Goal: Task Accomplishment & Management: Manage account settings

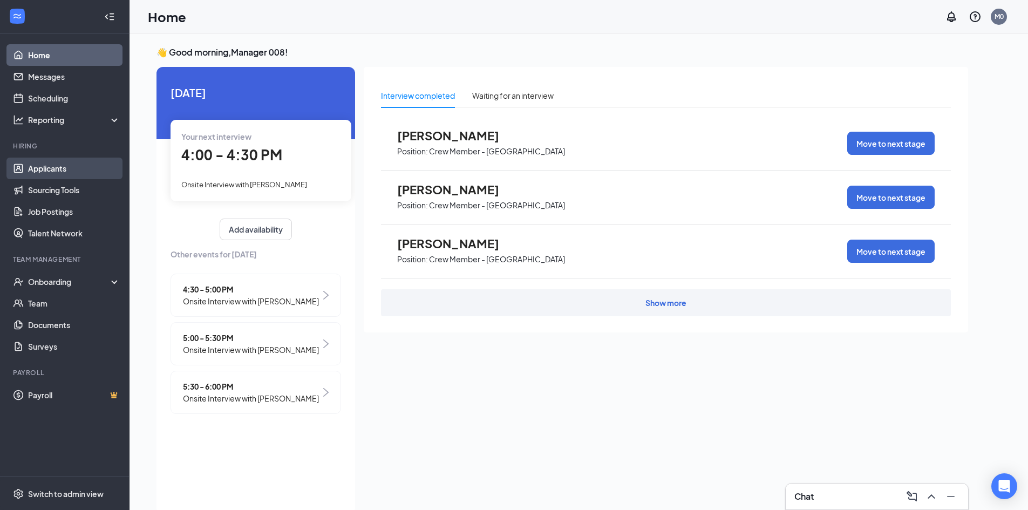
click at [54, 169] on link "Applicants" at bounding box center [74, 169] width 92 height 22
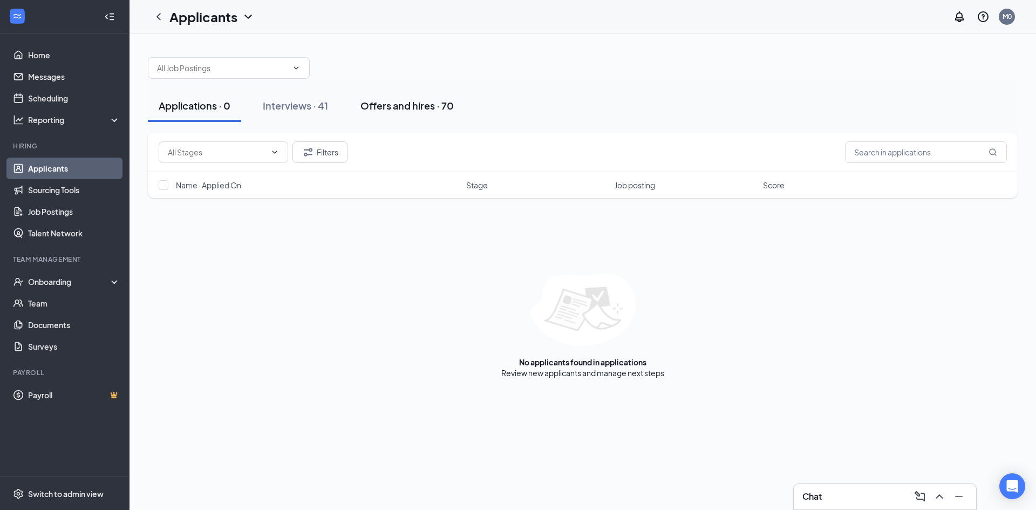
click at [391, 105] on div "Offers and hires · 70" at bounding box center [407, 105] width 93 height 13
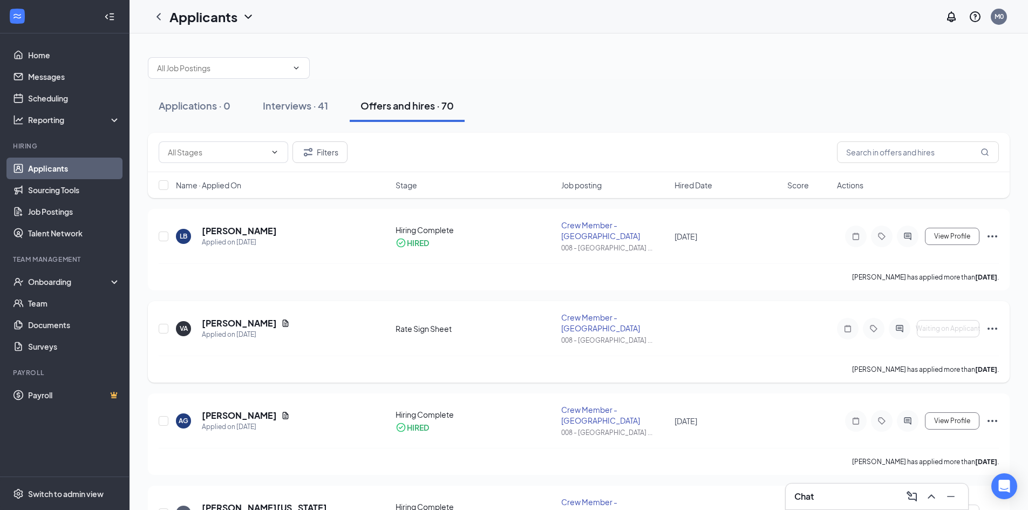
click at [992, 327] on icon "Ellipses" at bounding box center [992, 328] width 13 height 13
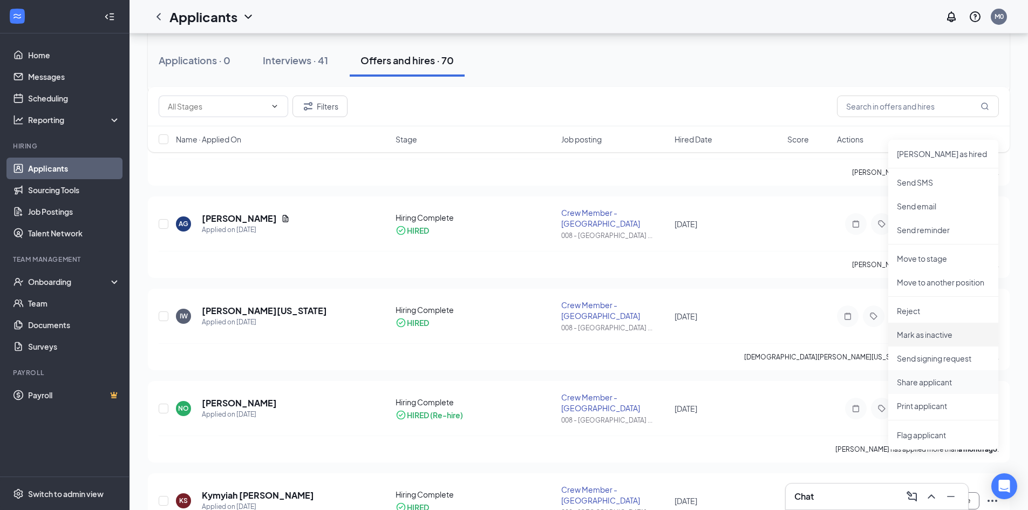
scroll to position [216, 0]
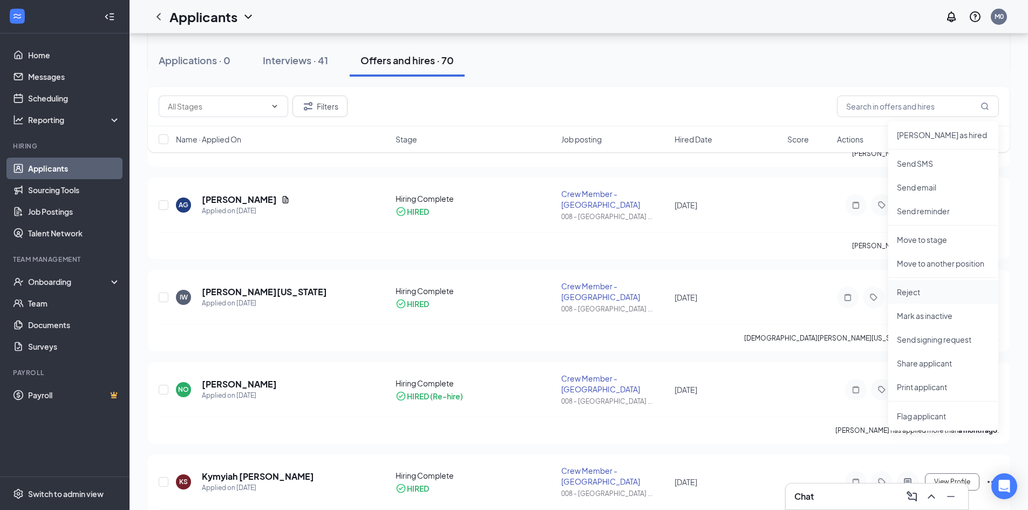
click at [926, 292] on p "Reject" at bounding box center [943, 292] width 93 height 11
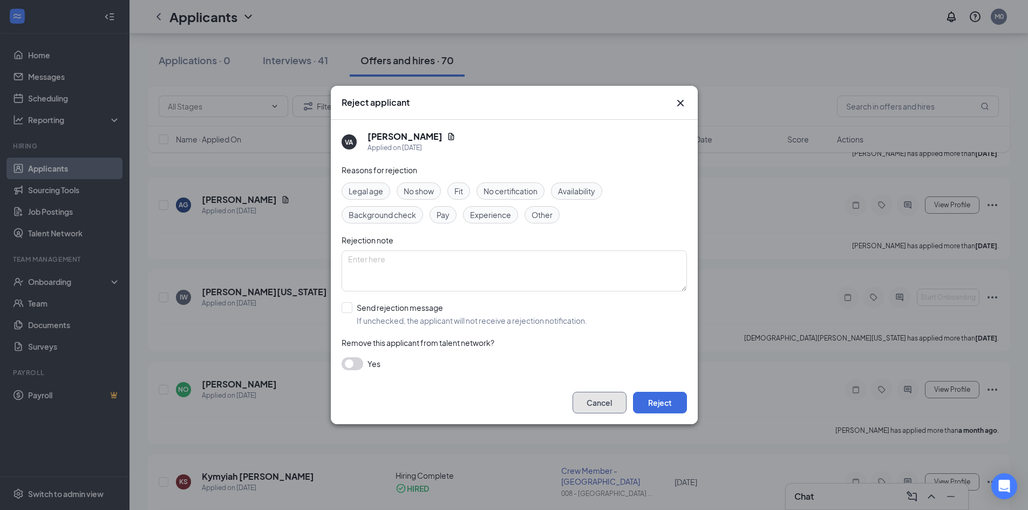
click at [595, 405] on button "Cancel" at bounding box center [600, 403] width 54 height 22
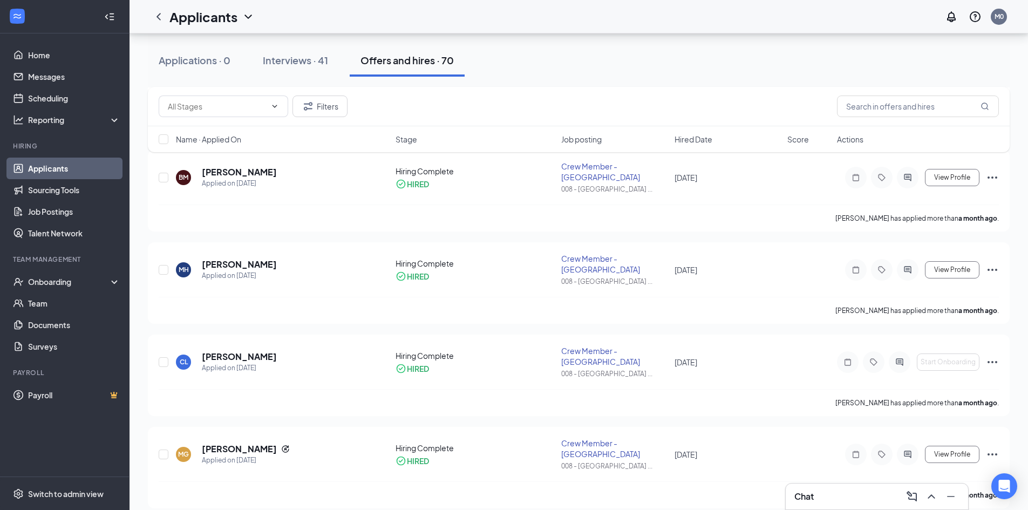
scroll to position [756, 0]
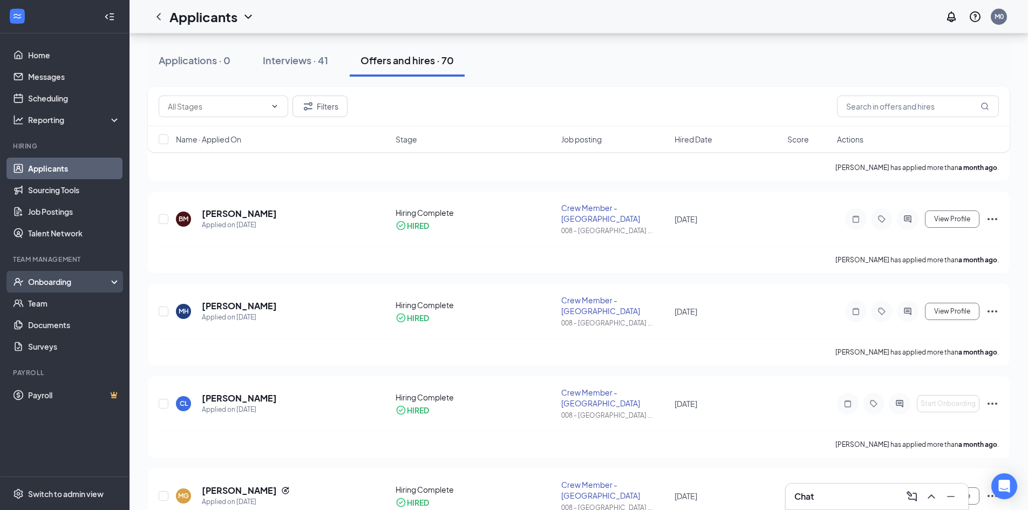
click at [55, 282] on div "Onboarding" at bounding box center [69, 281] width 83 height 11
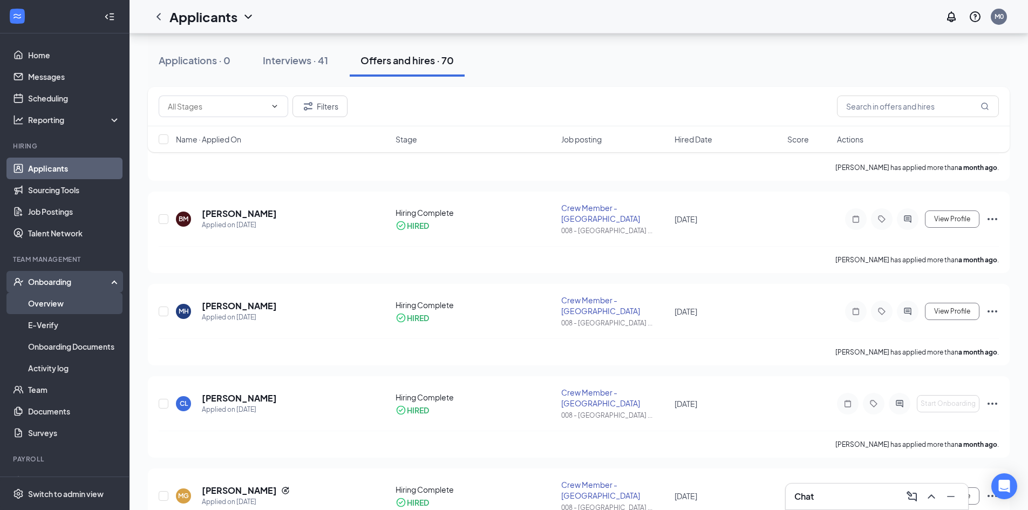
click at [55, 307] on link "Overview" at bounding box center [74, 304] width 92 height 22
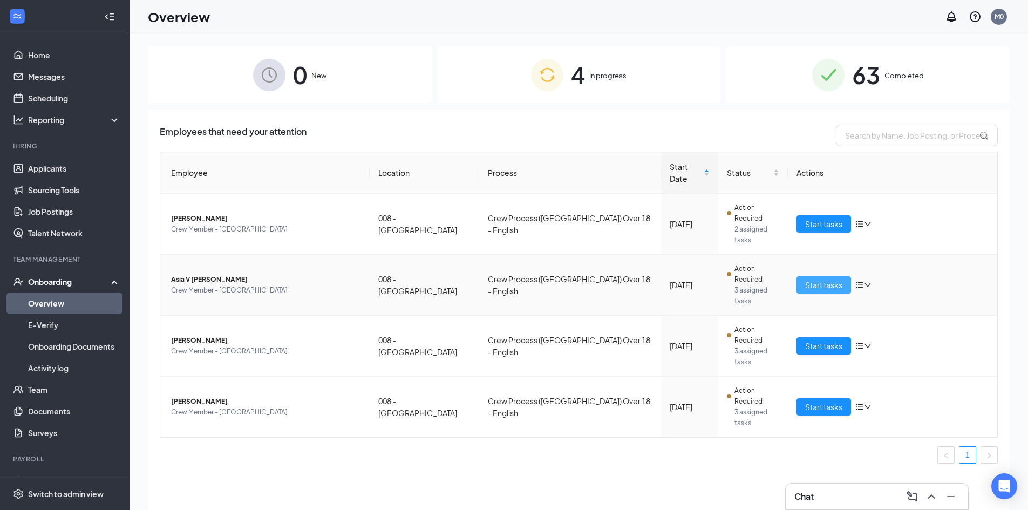
click at [821, 279] on span "Start tasks" at bounding box center [823, 285] width 37 height 12
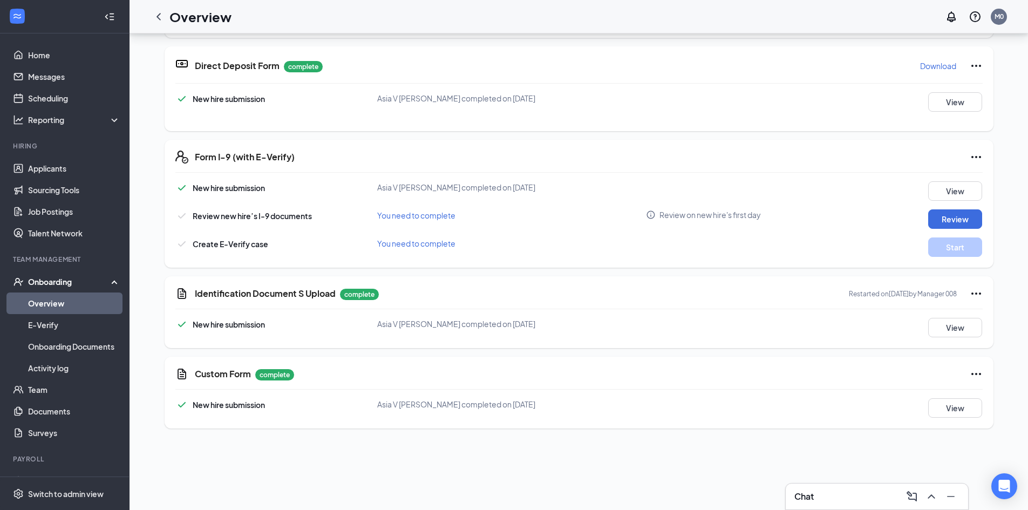
scroll to position [270, 0]
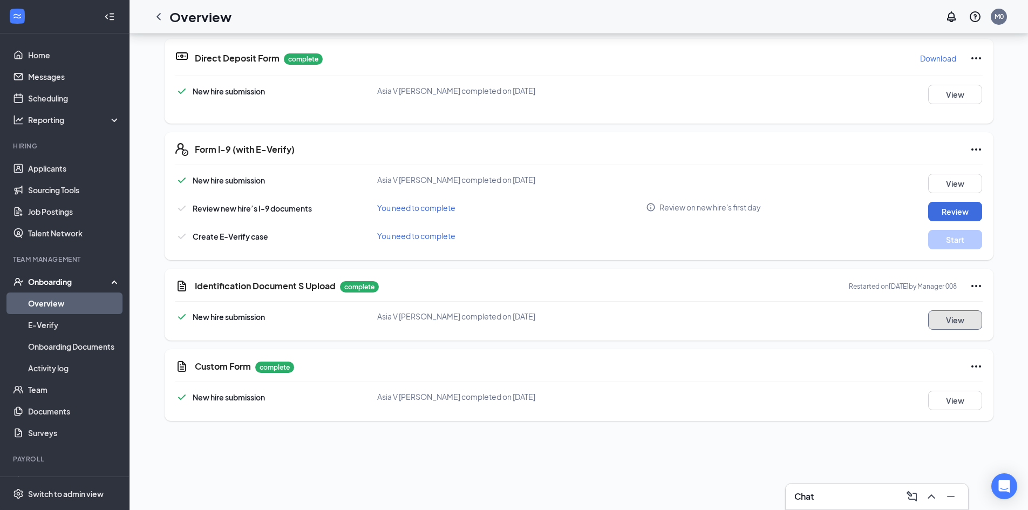
click at [945, 320] on button "View" at bounding box center [955, 319] width 54 height 19
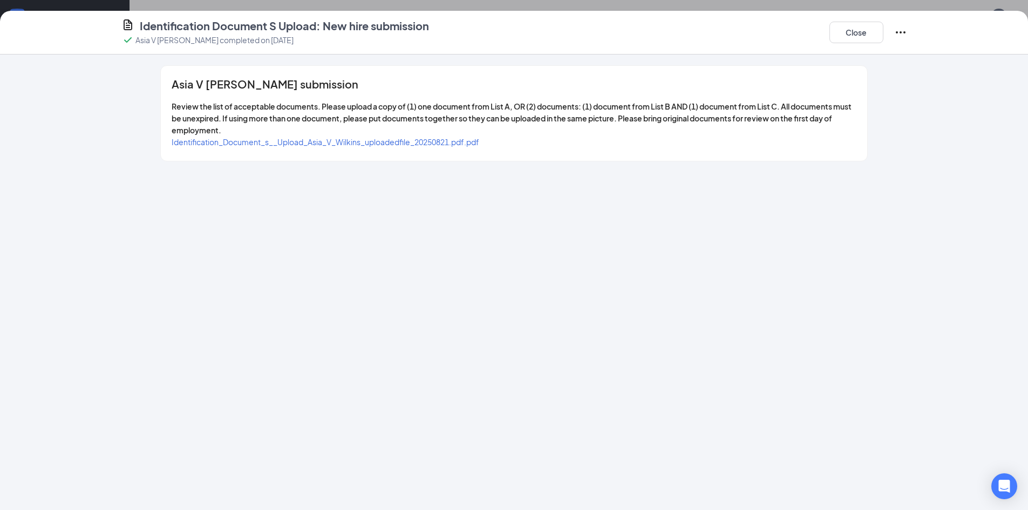
click at [384, 145] on span "Identification_Document_s__Upload_Asia_V_Wilkins_uploadedfile_20250821.pdf.pdf" at bounding box center [326, 142] width 308 height 10
click at [854, 32] on button "Close" at bounding box center [857, 33] width 54 height 22
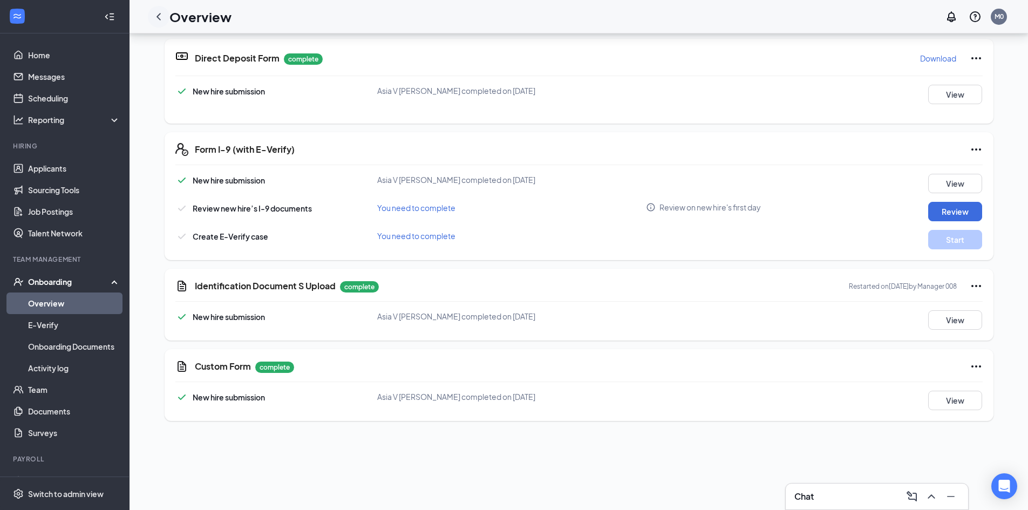
click at [156, 12] on icon "ChevronLeft" at bounding box center [158, 16] width 13 height 13
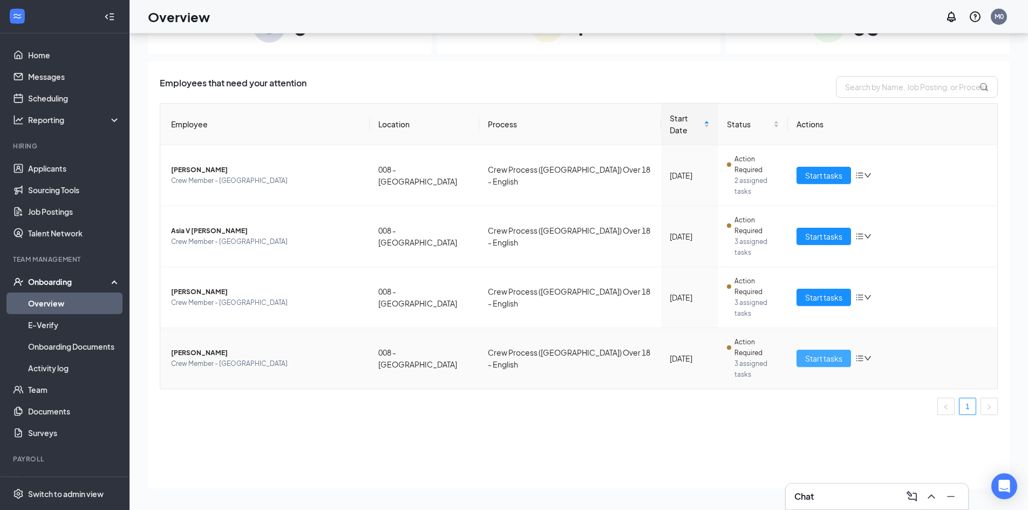
click at [811, 352] on span "Start tasks" at bounding box center [823, 358] width 37 height 12
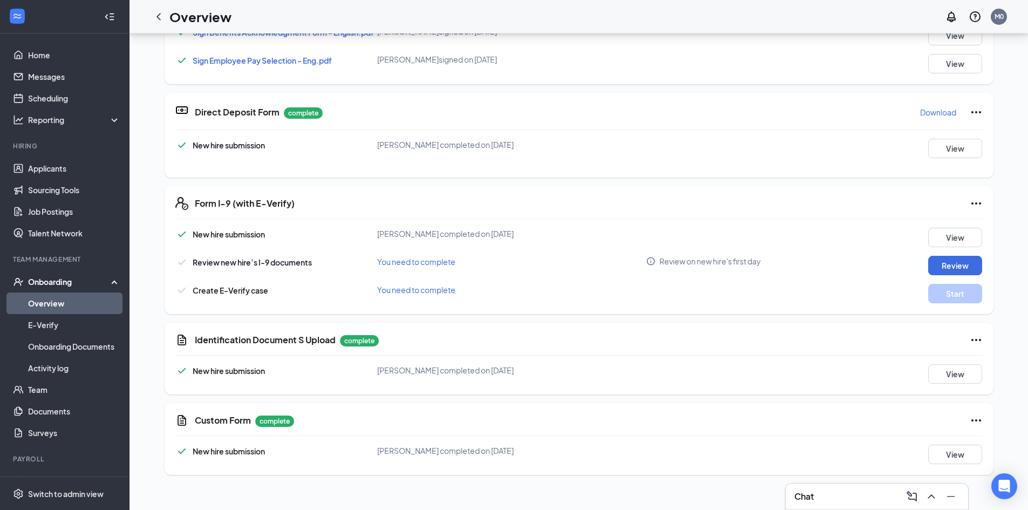
scroll to position [270, 0]
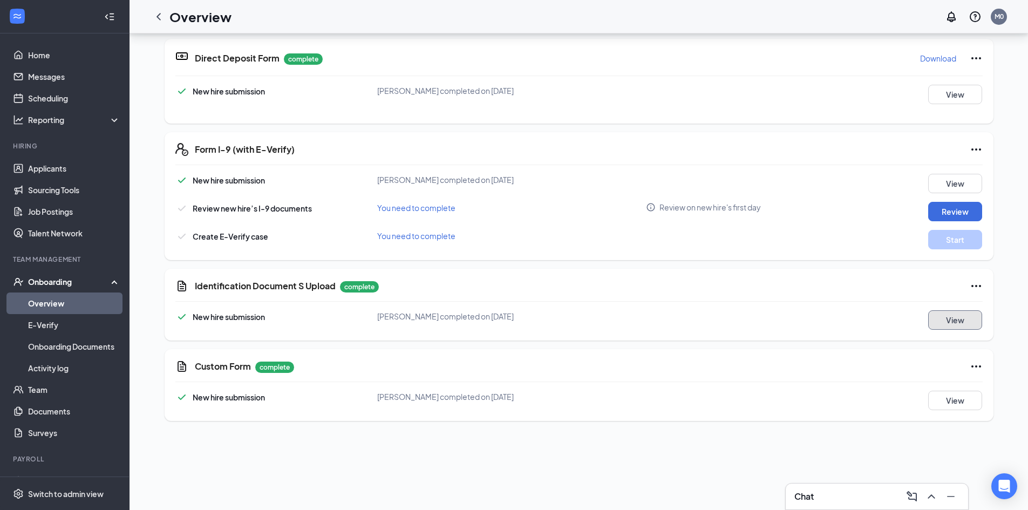
click at [954, 319] on button "View" at bounding box center [955, 319] width 54 height 19
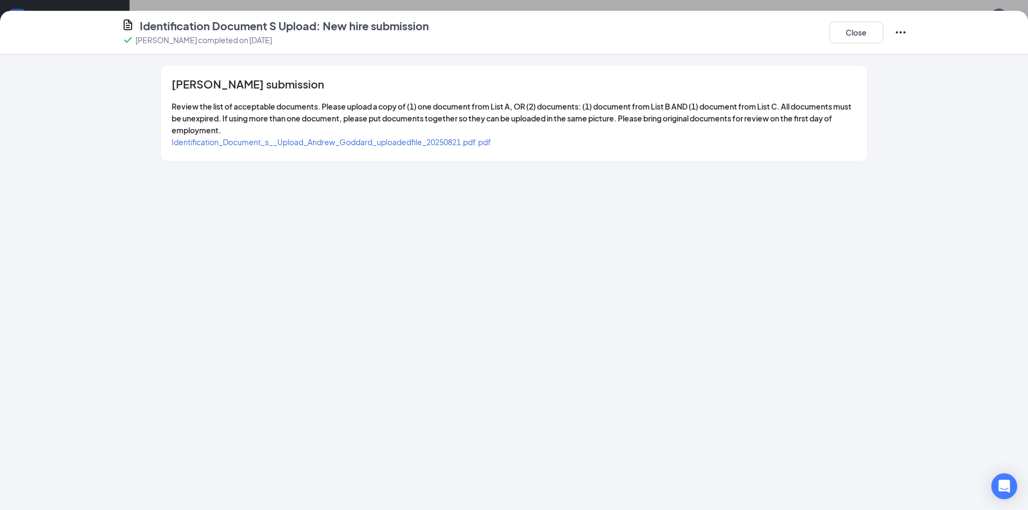
click at [430, 138] on span "Identification_Document_s__Upload_Andrew_Goddard_uploadedfile_20250821.pdf.pdf" at bounding box center [332, 142] width 320 height 10
click at [854, 35] on button "Close" at bounding box center [857, 33] width 54 height 22
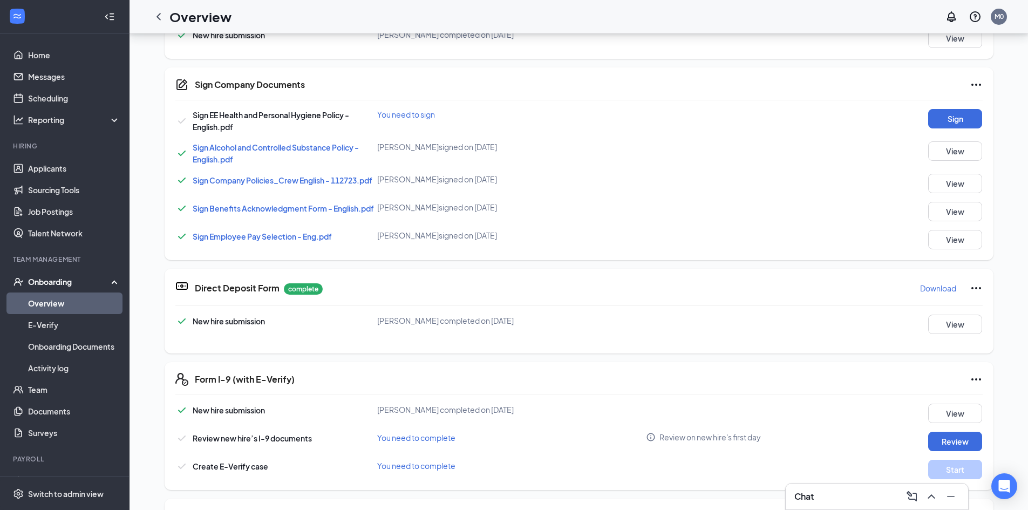
scroll to position [344, 0]
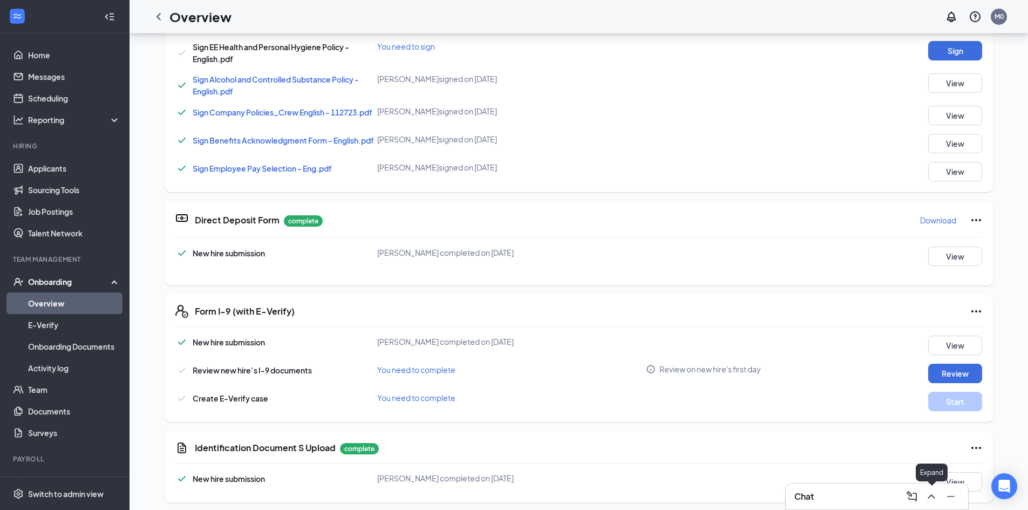
click at [932, 498] on icon "ChevronUp" at bounding box center [931, 496] width 13 height 13
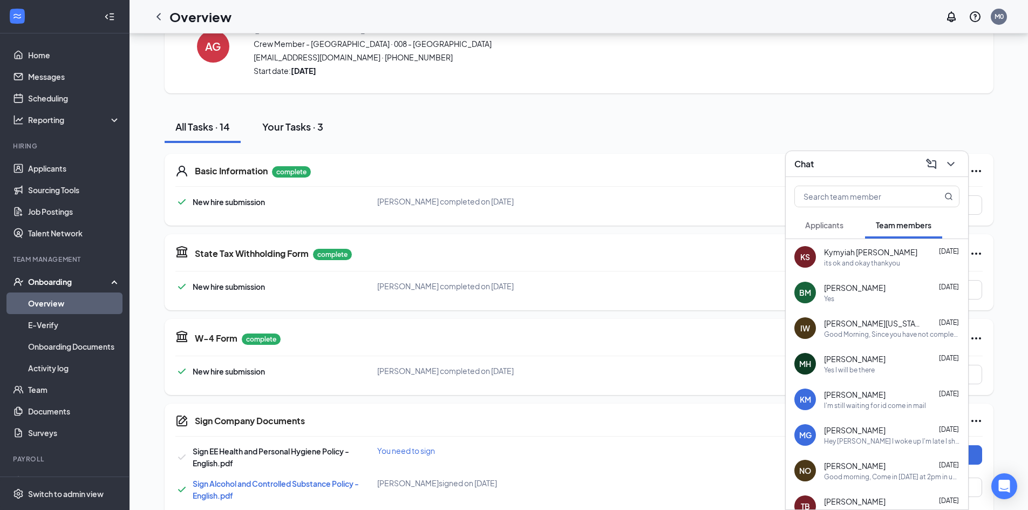
scroll to position [0, 0]
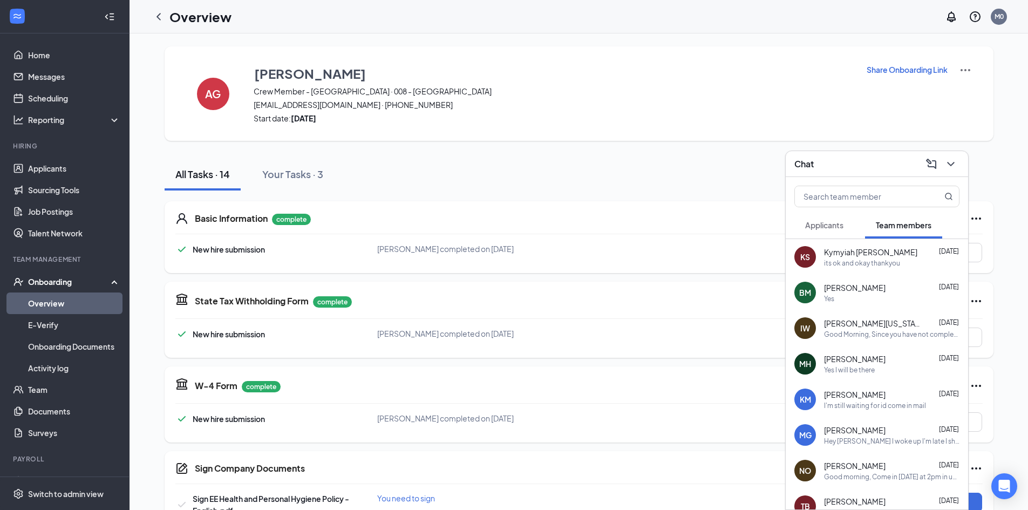
click at [857, 265] on div "its ok and okay thankyou" at bounding box center [862, 263] width 76 height 9
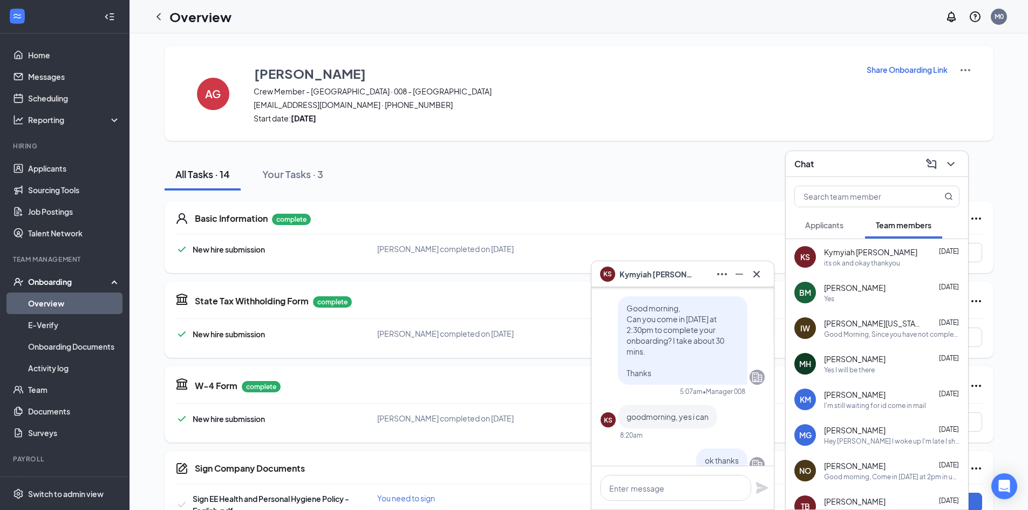
scroll to position [-540, 0]
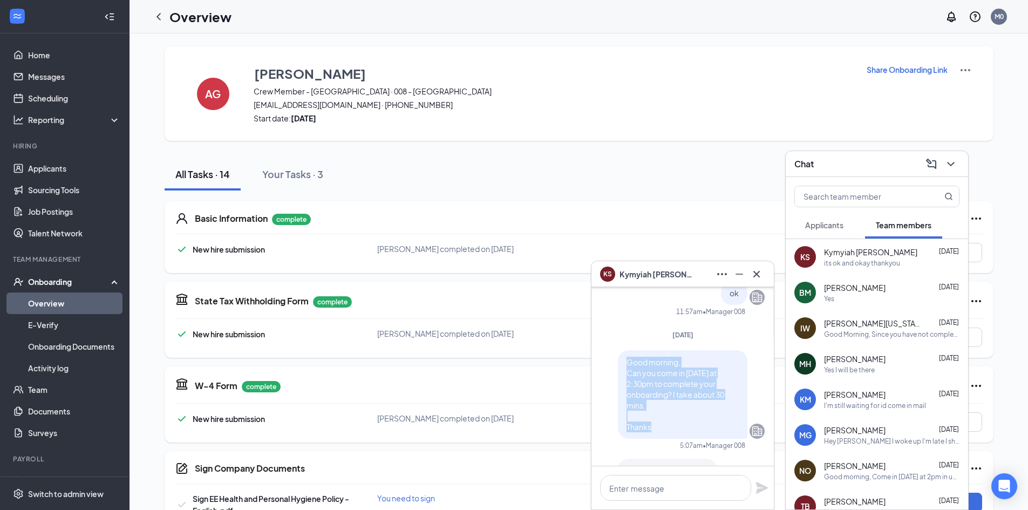
drag, startPoint x: 619, startPoint y: 364, endPoint x: 720, endPoint y: 425, distance: 117.2
click at [720, 425] on p "Good morning, Can you come in [DATE] at 2:30pm to complete your onboarding? I t…" at bounding box center [683, 395] width 112 height 76
copy span "Good morning, Can you come in [DATE] at 2:30pm to complete your onboarding? I t…"
click at [761, 276] on icon "Cross" at bounding box center [756, 274] width 13 height 13
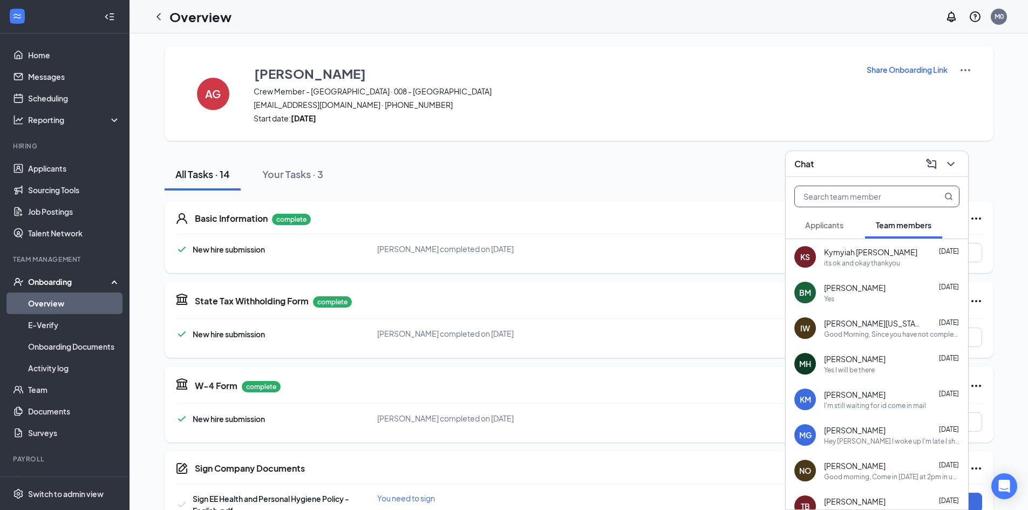
click at [876, 193] on input "text" at bounding box center [859, 196] width 128 height 21
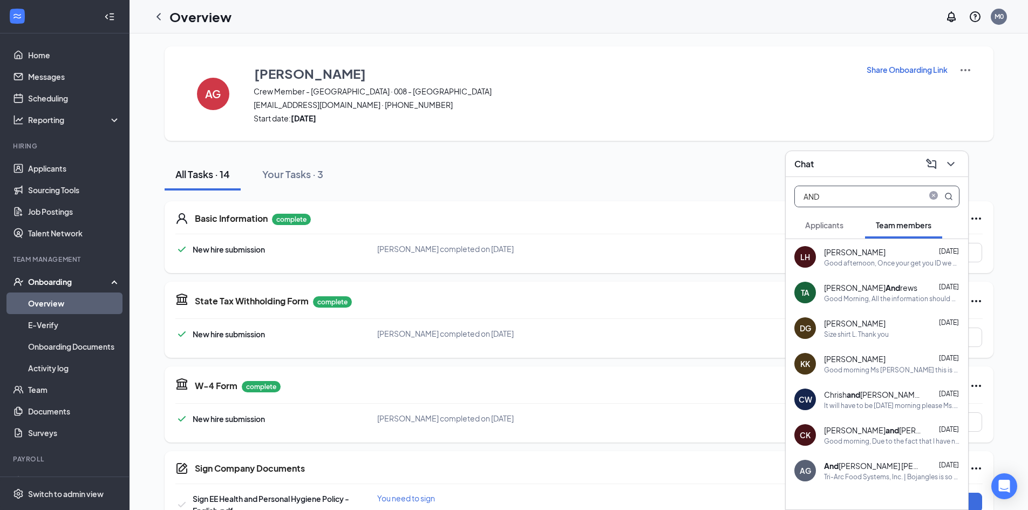
type input "AND"
drag, startPoint x: 837, startPoint y: 222, endPoint x: 914, endPoint y: 486, distance: 275.2
click at [914, 486] on div "AND Applicants Team members LH [PERSON_NAME] [DATE] Good afternoon, Once your g…" at bounding box center [877, 343] width 182 height 332
click at [886, 476] on div "Tri-Arc Food Systems, Inc. | Bojangles is so excited for you to join our team! …" at bounding box center [891, 476] width 135 height 9
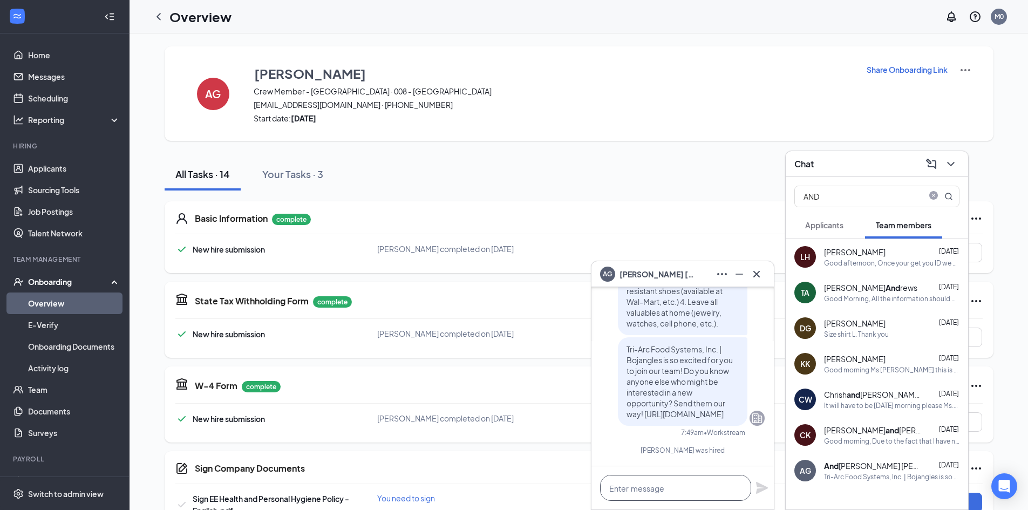
click at [666, 496] on textarea at bounding box center [675, 488] width 151 height 26
paste textarea "Good morning, Can you come in [DATE] at 2:30pm to complete your onboarding? I t…"
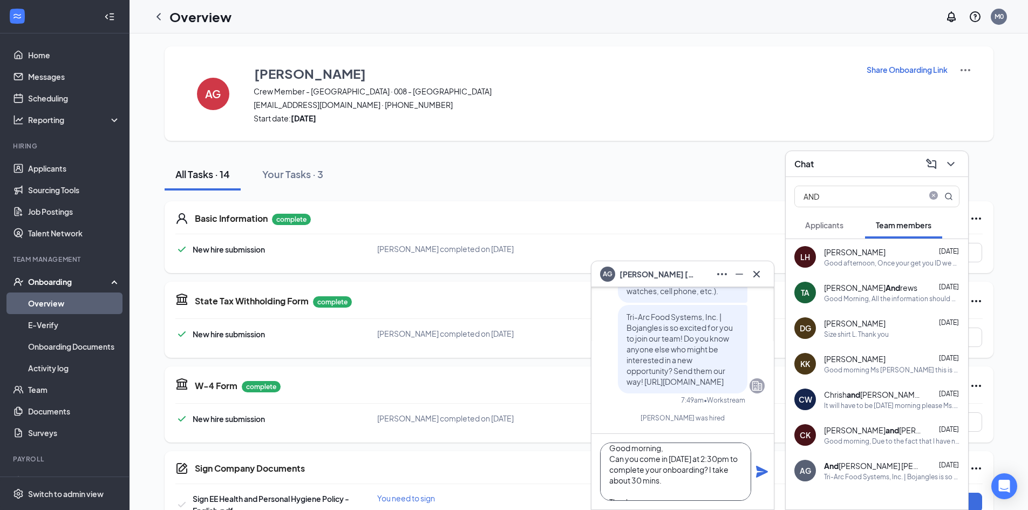
scroll to position [0, 0]
click at [695, 465] on textarea "Good morning, Can you come in [DATE] at 2:30pm to complete your onboarding? I t…" at bounding box center [675, 472] width 151 height 58
drag, startPoint x: 696, startPoint y: 465, endPoint x: 683, endPoint y: 466, distance: 13.5
click at [682, 466] on textarea "Good morning, Can you come in [DATE] at 2:30pm to complete your onboarding? I t…" at bounding box center [675, 472] width 151 height 58
drag, startPoint x: 698, startPoint y: 465, endPoint x: 671, endPoint y: 464, distance: 27.5
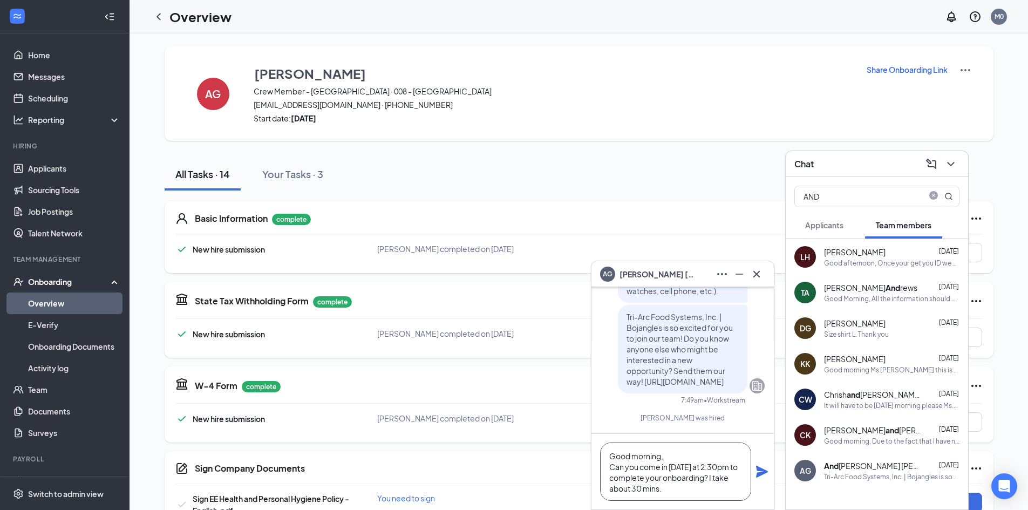
click at [671, 464] on textarea "Good morning, Can you come in [DATE] at 2:30pm to complete your onboarding? I t…" at bounding box center [675, 472] width 151 height 58
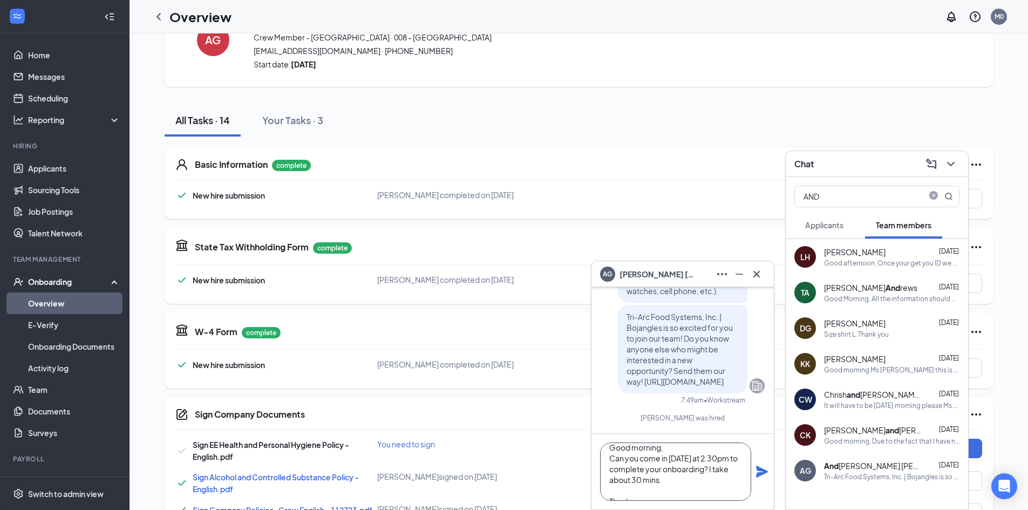
scroll to position [23, 0]
click at [737, 469] on textarea "Good morning, Can you come in [DATE] at 2:30pm to complete your onboarding? I t…" at bounding box center [675, 472] width 151 height 58
type textarea "Good morning, Can you come in [DATE] at 2:30pm to complete your onboarding? I t…"
click at [761, 474] on icon "Plane" at bounding box center [762, 472] width 12 height 12
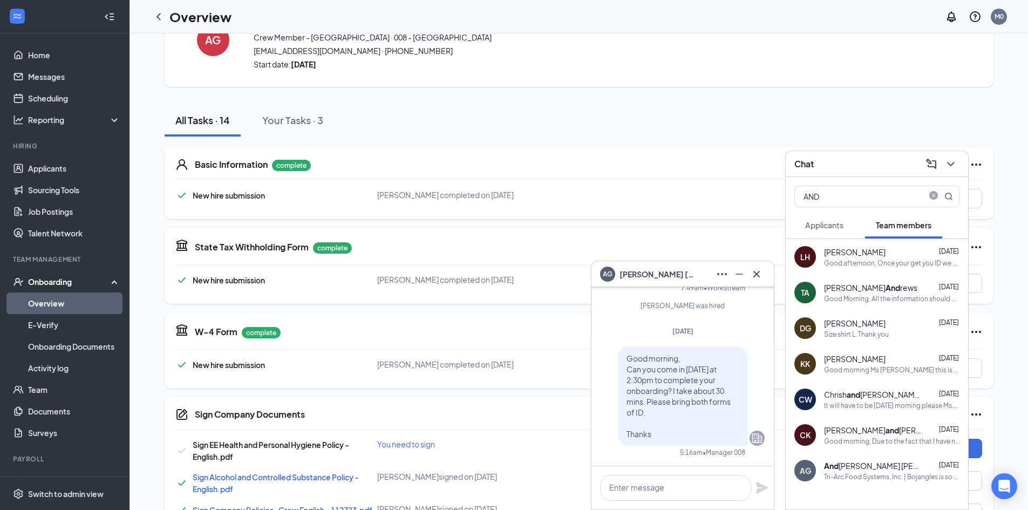
scroll to position [0, 0]
click at [760, 276] on icon "Cross" at bounding box center [756, 274] width 13 height 13
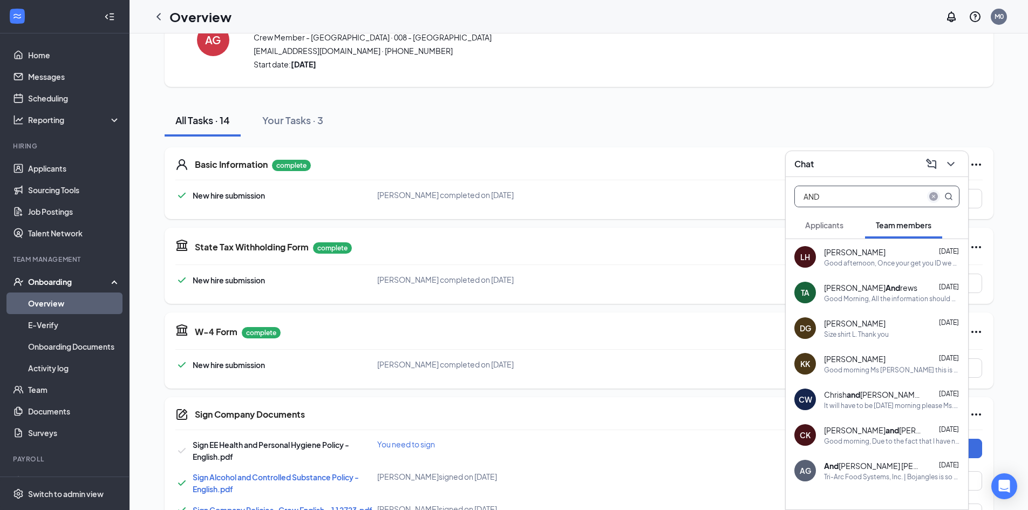
click at [933, 194] on icon "close-circle" at bounding box center [933, 196] width 9 height 9
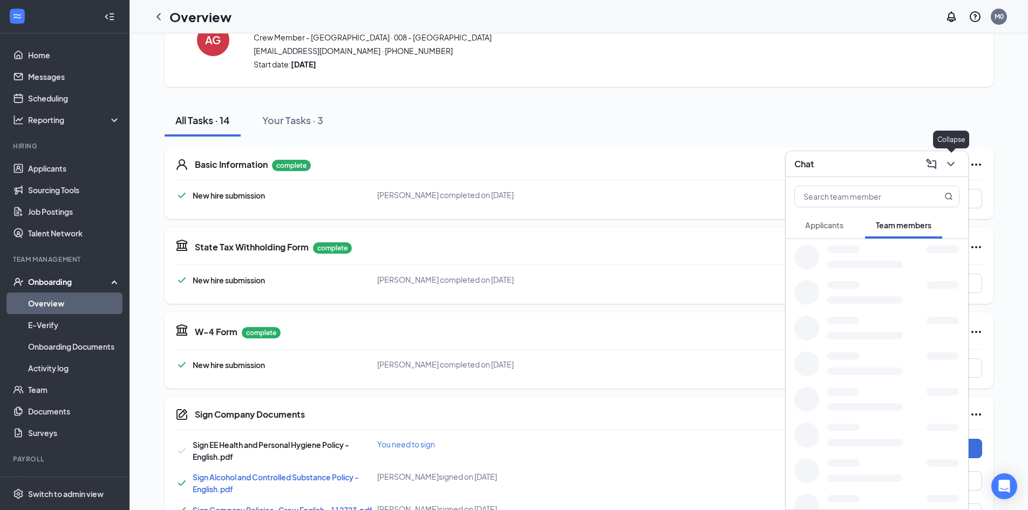
click at [952, 161] on icon "ChevronDown" at bounding box center [951, 164] width 13 height 13
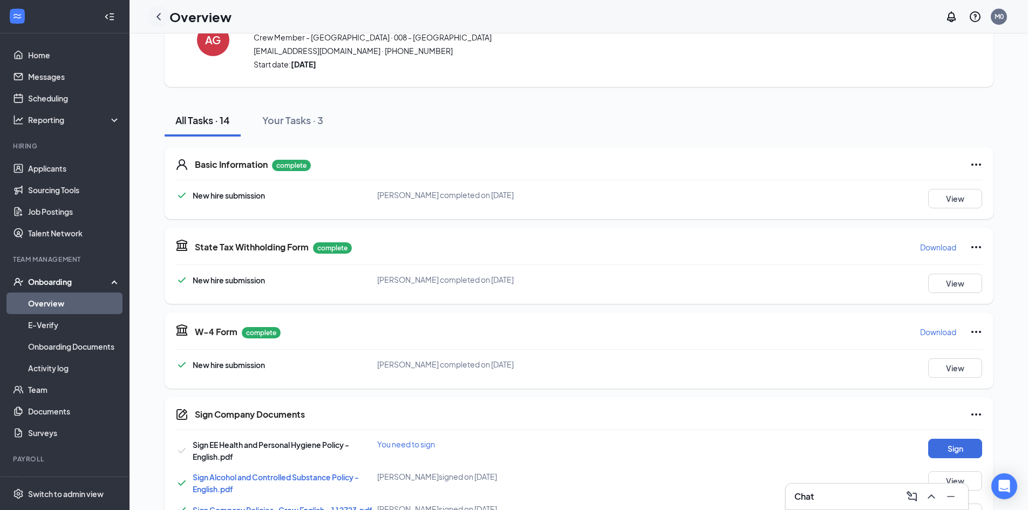
click at [161, 13] on icon "ChevronLeft" at bounding box center [158, 16] width 13 height 13
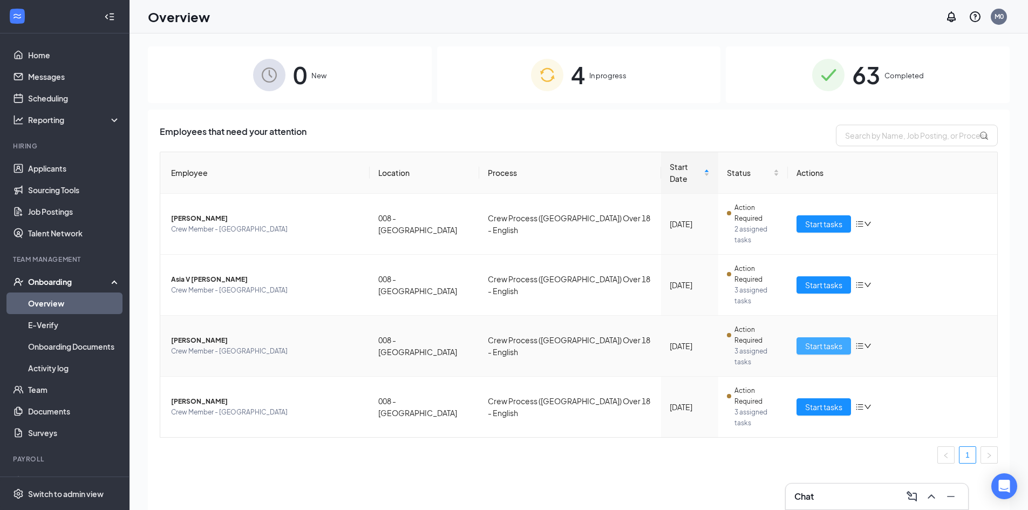
click at [814, 340] on span "Start tasks" at bounding box center [823, 346] width 37 height 12
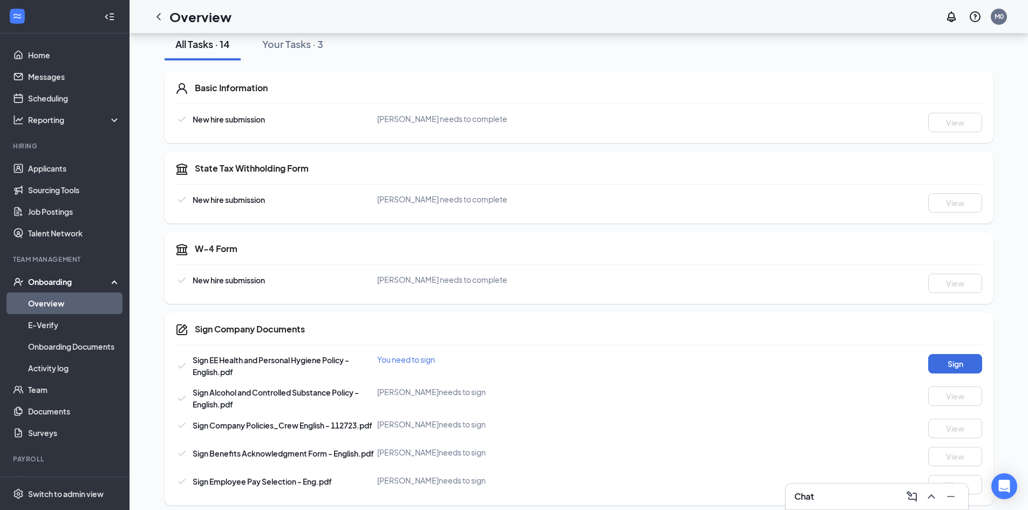
scroll to position [84, 0]
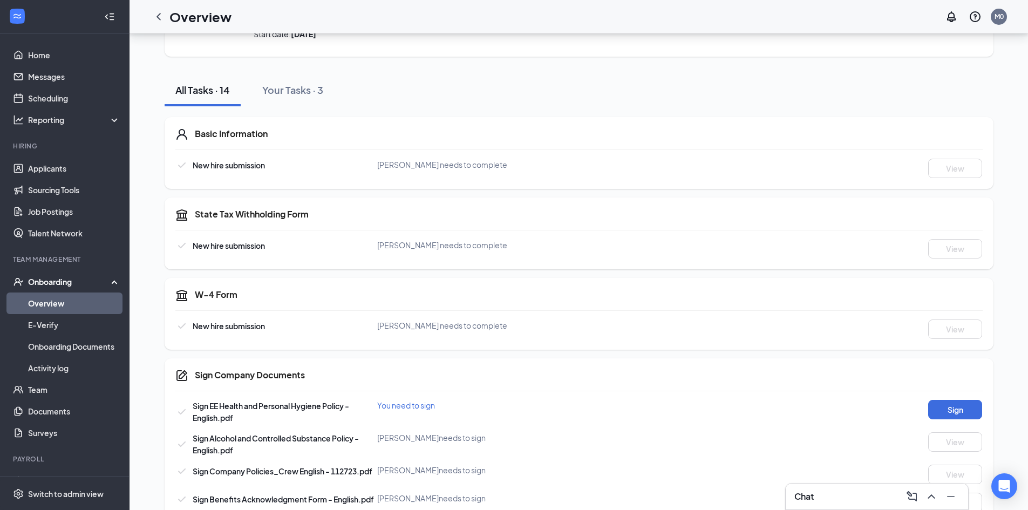
drag, startPoint x: 161, startPoint y: 15, endPoint x: 173, endPoint y: 25, distance: 14.9
click at [161, 15] on icon "ChevronLeft" at bounding box center [158, 16] width 13 height 13
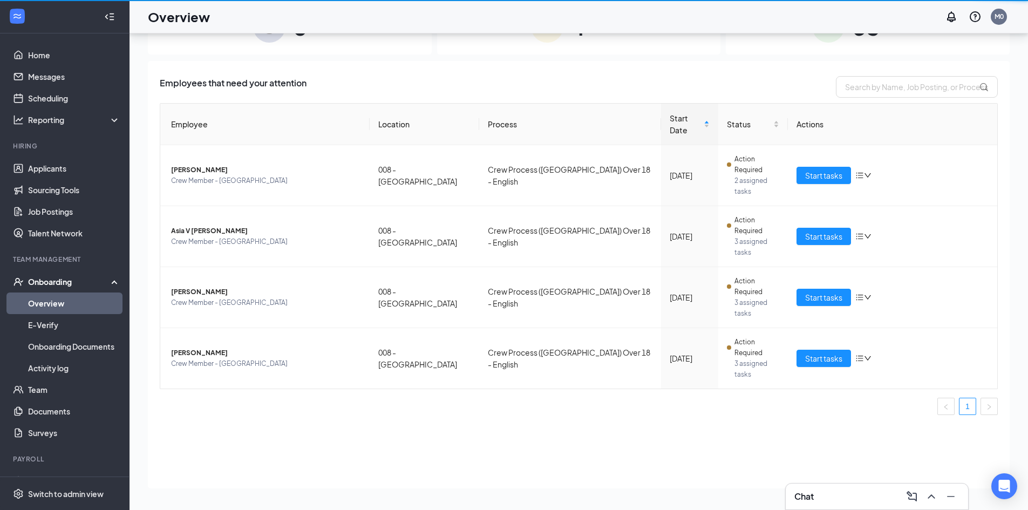
scroll to position [49, 0]
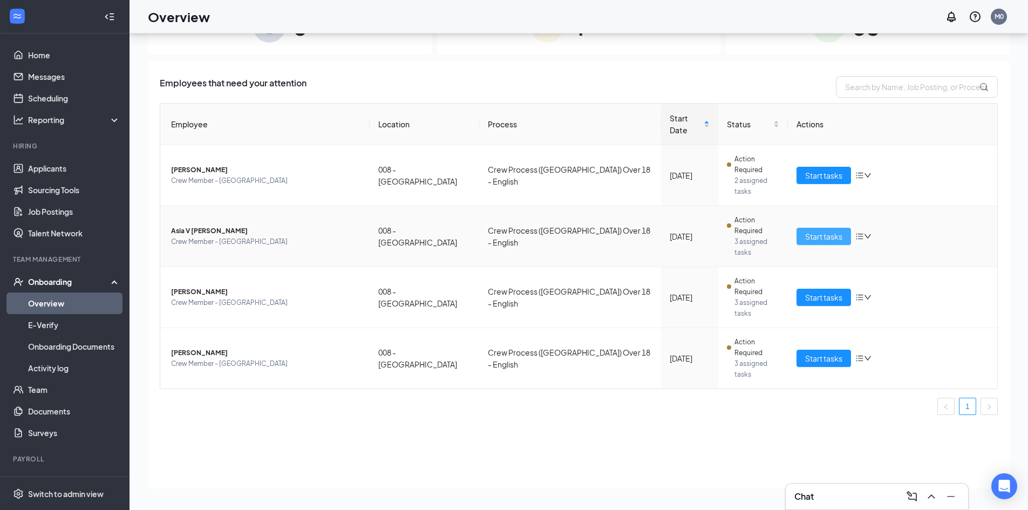
click at [806, 230] on span "Start tasks" at bounding box center [823, 236] width 37 height 12
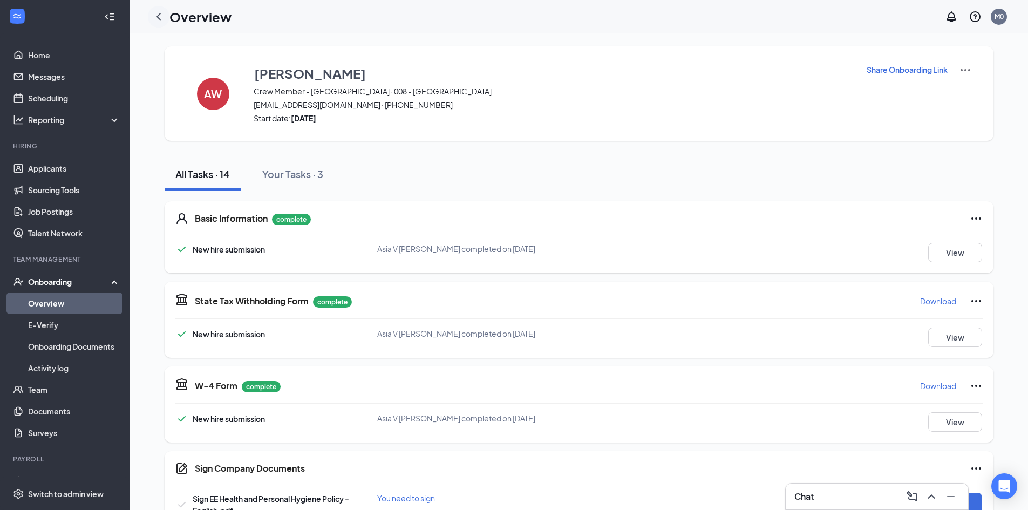
click at [158, 15] on icon "ChevronLeft" at bounding box center [158, 16] width 13 height 13
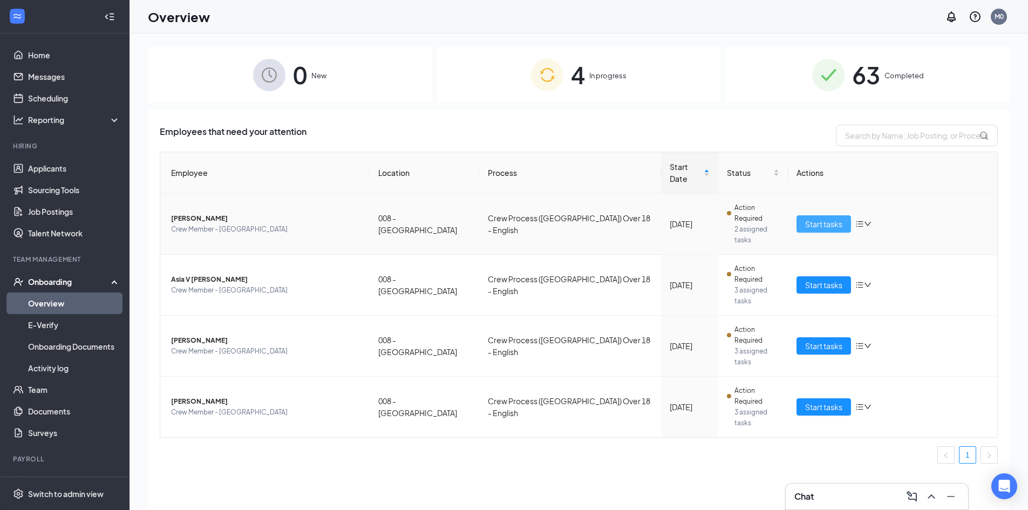
click at [823, 218] on span "Start tasks" at bounding box center [823, 224] width 37 height 12
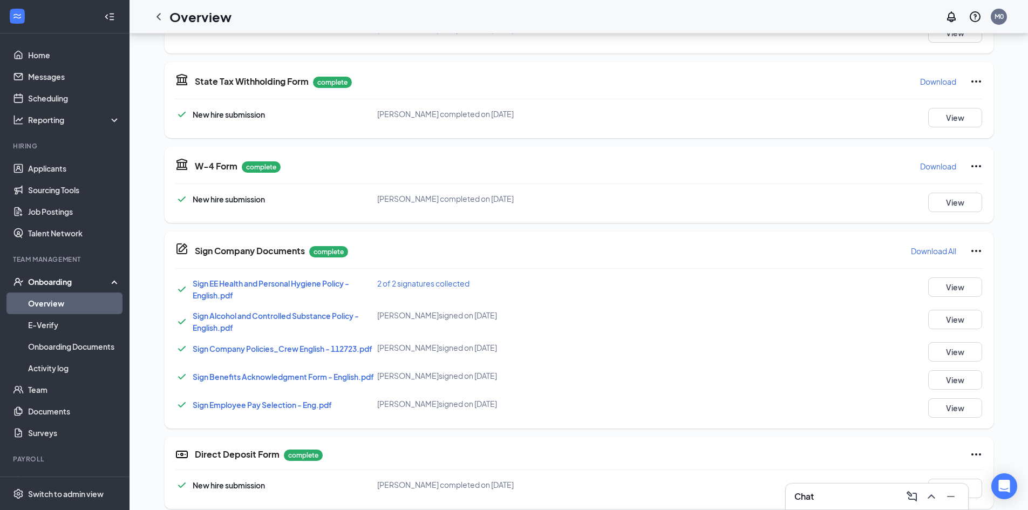
scroll to position [205, 0]
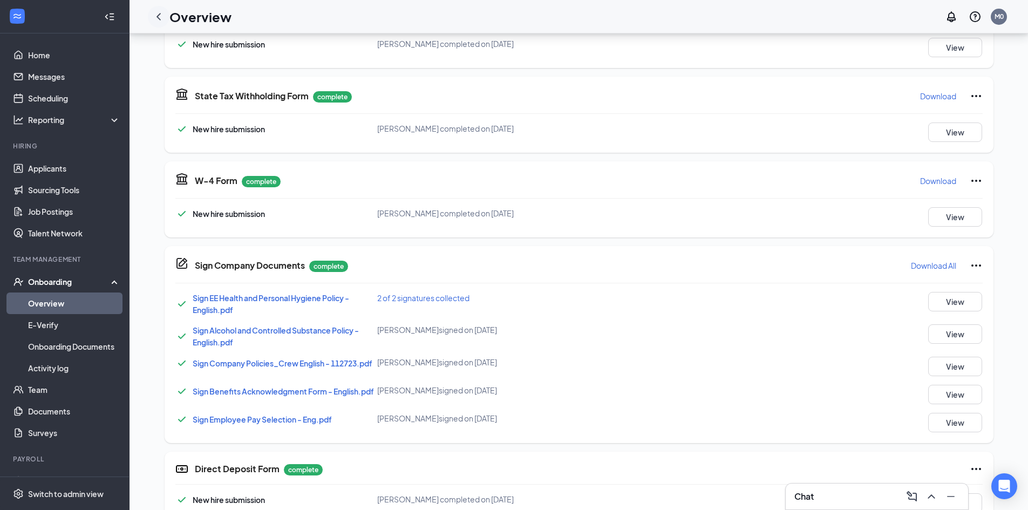
click at [157, 15] on icon "ChevronLeft" at bounding box center [158, 16] width 13 height 13
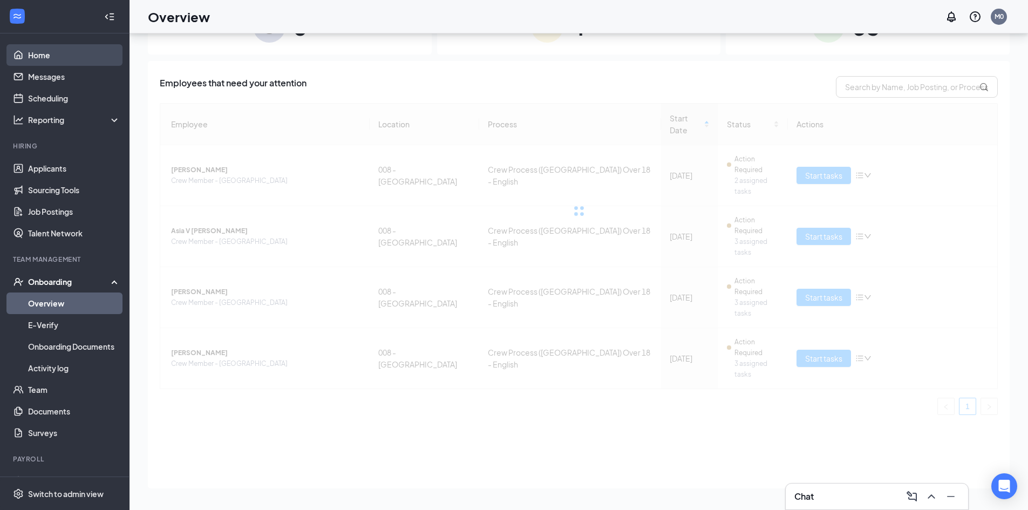
click at [42, 53] on link "Home" at bounding box center [74, 55] width 92 height 22
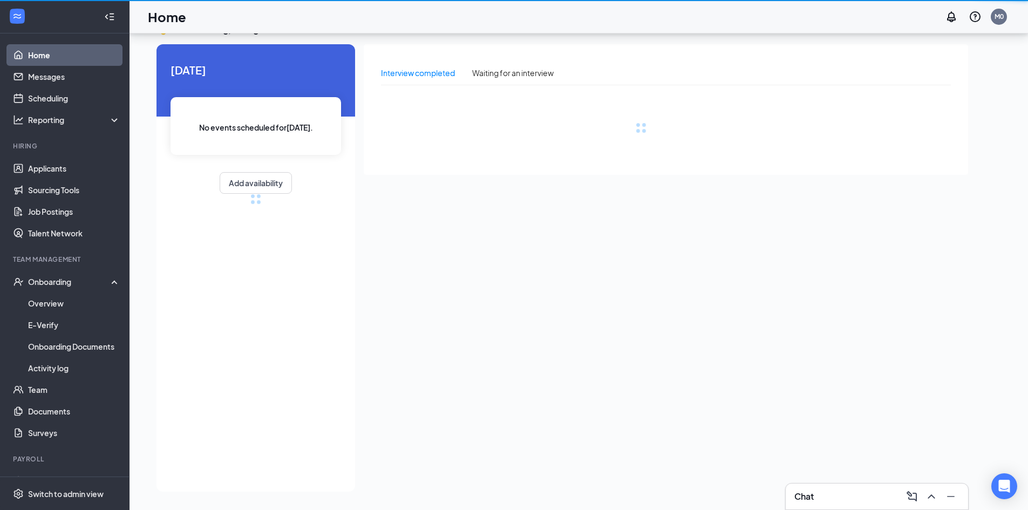
scroll to position [23, 0]
